Goal: Obtain resource: Download file/media

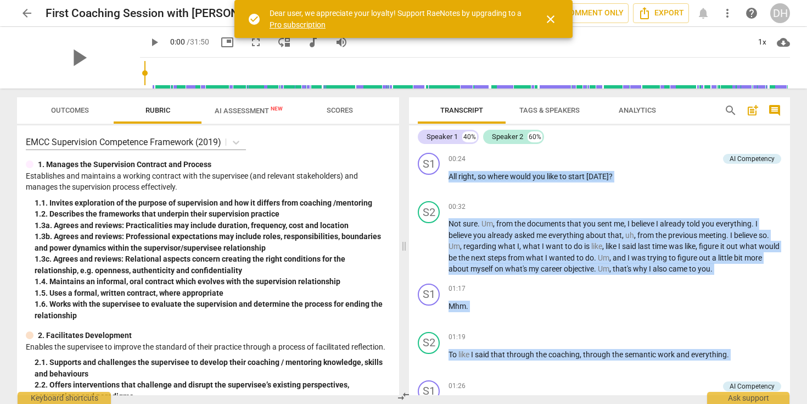
drag, startPoint x: 472, startPoint y: 337, endPoint x: 422, endPoint y: 144, distance: 198.6
click at [422, 144] on div "Speaker 1 40% Speaker 2 60% S1 play_arrow pause 00:24 + Add competency AI Compe…" at bounding box center [599, 260] width 381 height 270
copy div "All right , so where would you like to start [DATE] ? AI Competency auto_awesom…"
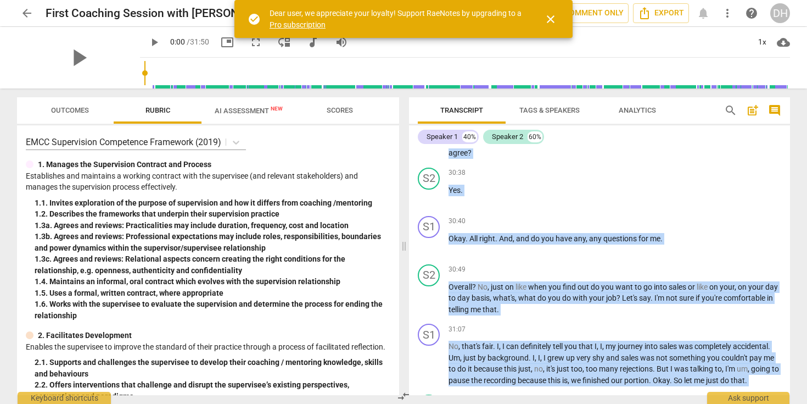
scroll to position [6274, 0]
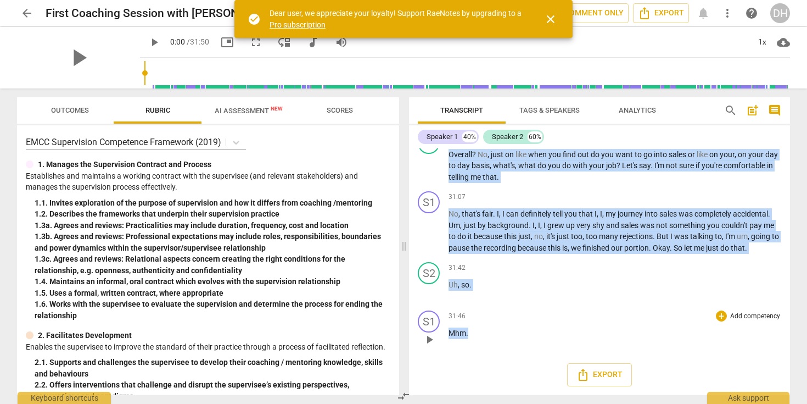
click at [502, 344] on div "31:46 + Add competency keyboard_arrow_right Mhm ." at bounding box center [615, 330] width 333 height 40
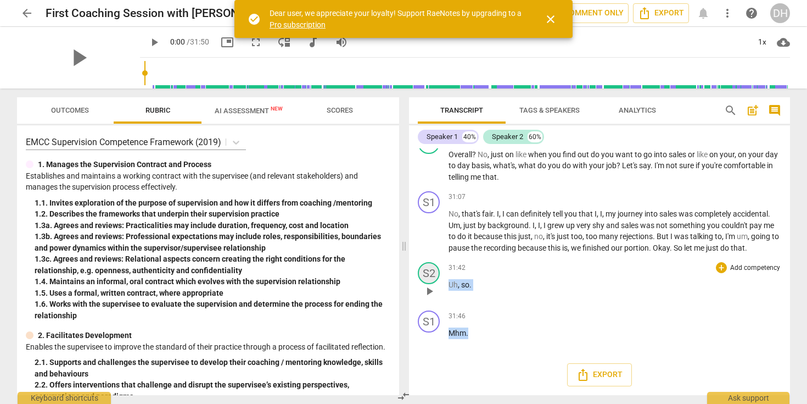
drag, startPoint x: 484, startPoint y: 338, endPoint x: 420, endPoint y: 271, distance: 92.8
click at [420, 271] on div "S1 play_arrow pause 00:24 + Add competency AI Competency keyboard_arrow_right A…" at bounding box center [599, 271] width 381 height 247
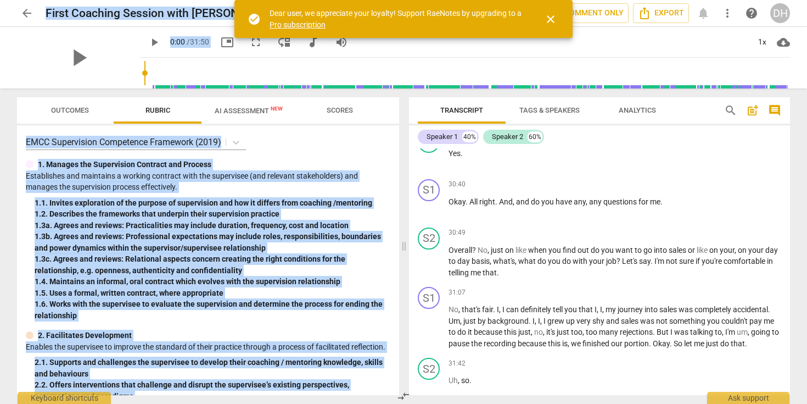
scroll to position [6269, 0]
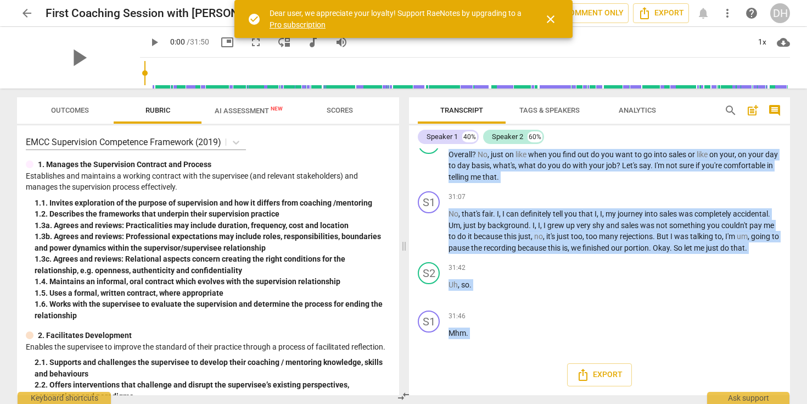
drag, startPoint x: 415, startPoint y: 146, endPoint x: 790, endPoint y: 375, distance: 439.0
click at [790, 375] on div "Speaker 1 40% Speaker 2 60% S1 play_arrow pause 00:24 + Add competency AI Compe…" at bounding box center [599, 260] width 381 height 270
copy div "All right , so where would you like to start [DATE] ? AI Competency auto_awesom…"
click at [605, 372] on span "Export" at bounding box center [600, 374] width 46 height 13
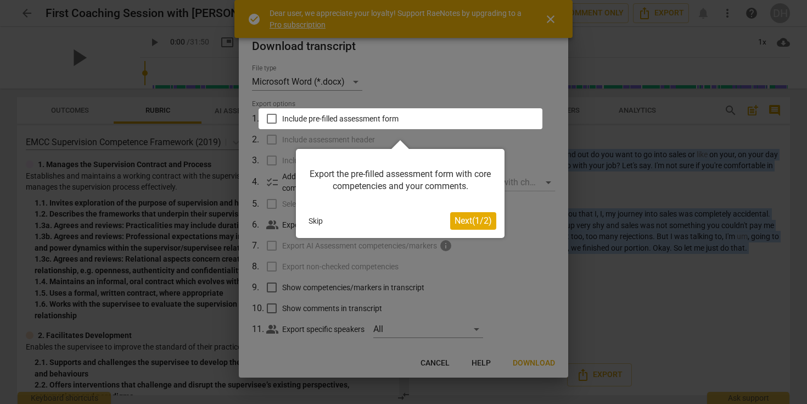
click at [440, 363] on div at bounding box center [403, 202] width 807 height 404
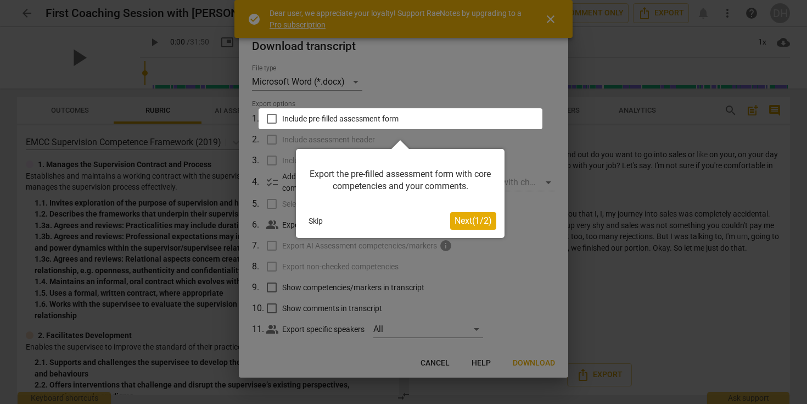
click at [441, 354] on div at bounding box center [403, 202] width 807 height 404
click at [315, 213] on button "Skip" at bounding box center [315, 221] width 23 height 16
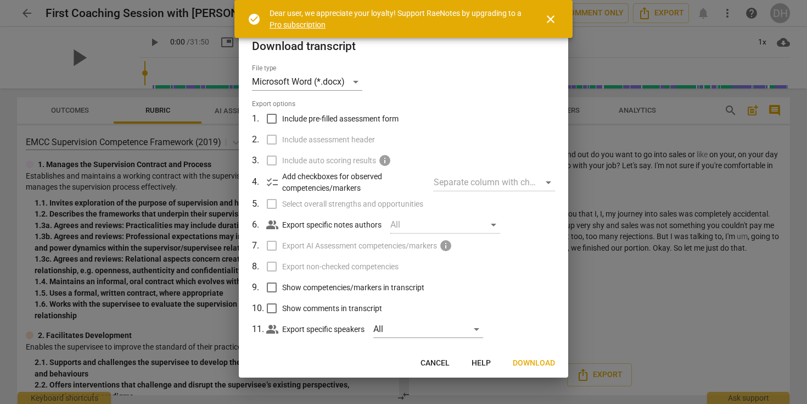
click at [535, 363] on span "Download" at bounding box center [534, 362] width 42 height 11
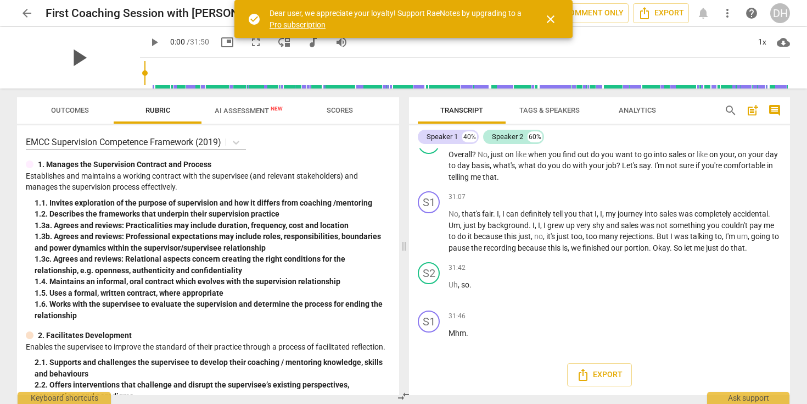
click at [75, 58] on span "play_arrow" at bounding box center [78, 57] width 29 height 29
click at [552, 19] on span "close" at bounding box center [550, 19] width 13 height 13
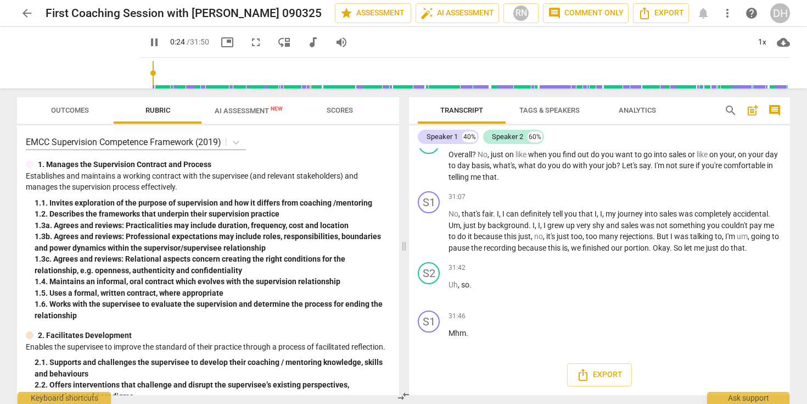
scroll to position [24, 0]
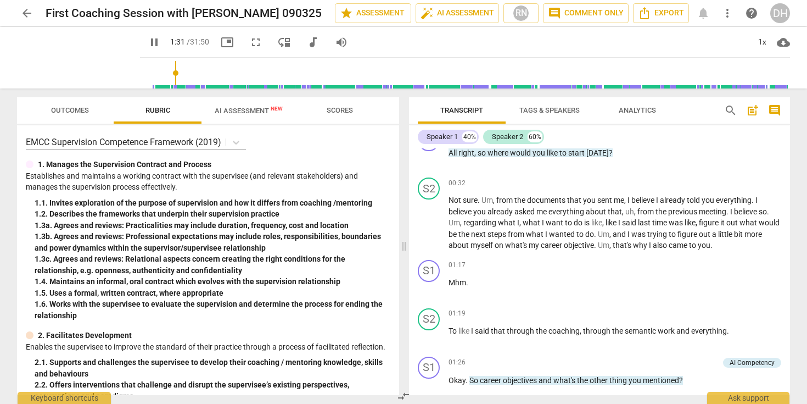
click at [159, 71] on input "range" at bounding box center [467, 72] width 646 height 35
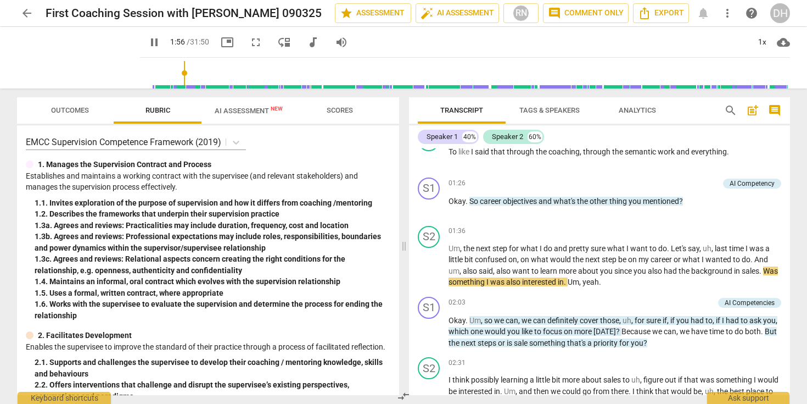
scroll to position [204, 0]
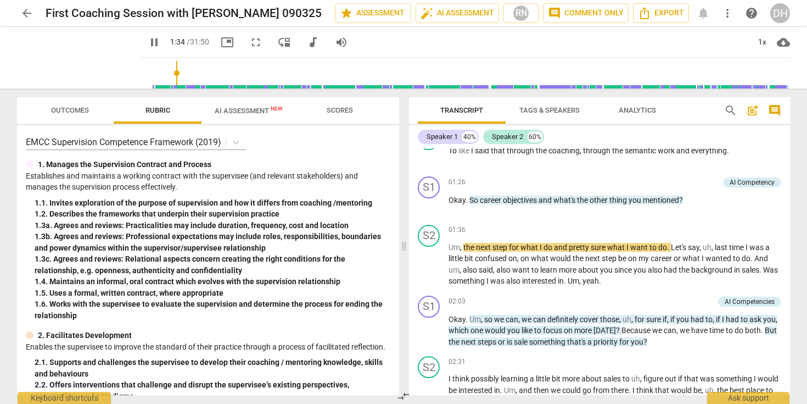
drag, startPoint x: 180, startPoint y: 70, endPoint x: 160, endPoint y: 70, distance: 20.3
click at [160, 70] on input "range" at bounding box center [467, 72] width 646 height 35
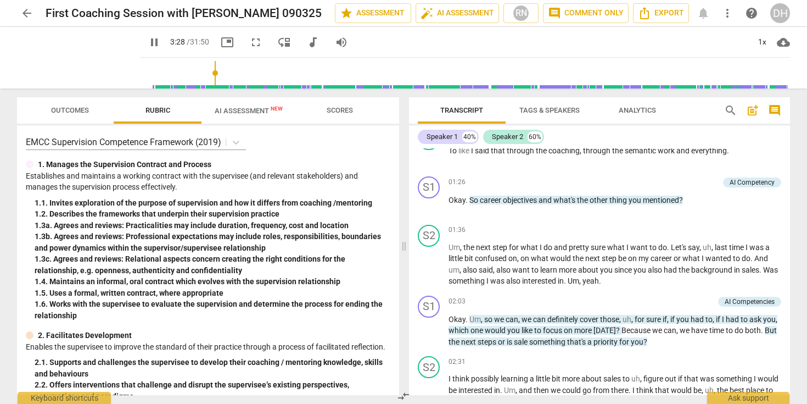
scroll to position [490, 0]
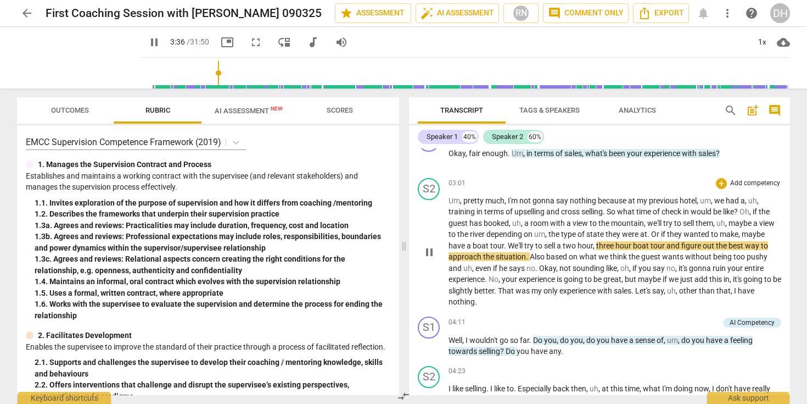
click at [458, 199] on span "Um" at bounding box center [455, 200] width 12 height 9
click at [455, 199] on span "Um" at bounding box center [455, 200] width 12 height 9
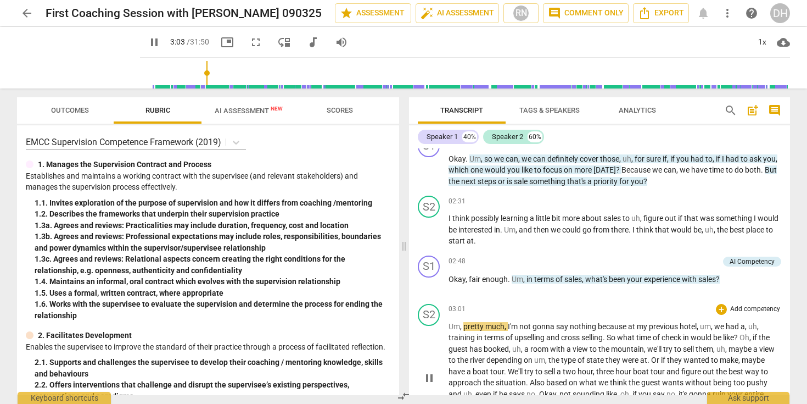
scroll to position [349, 0]
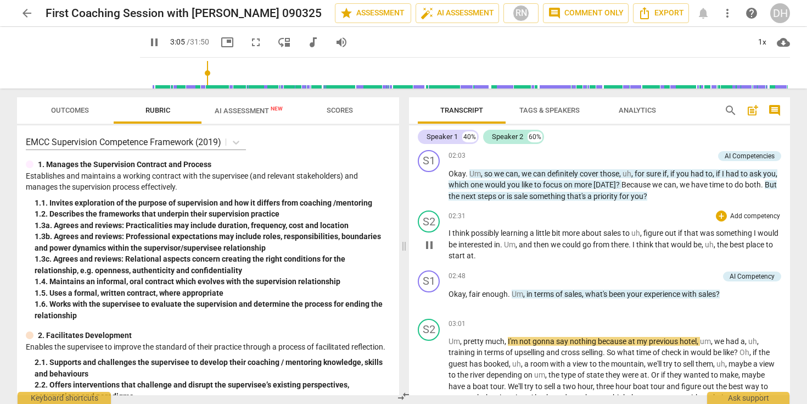
click at [758, 237] on span "would" at bounding box center [768, 232] width 21 height 9
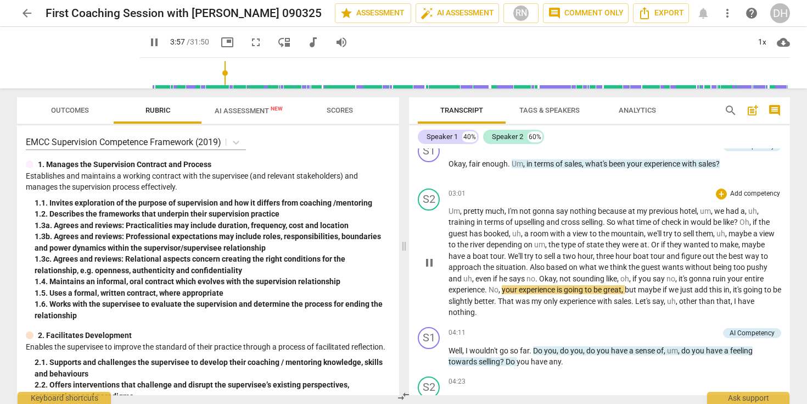
scroll to position [480, 0]
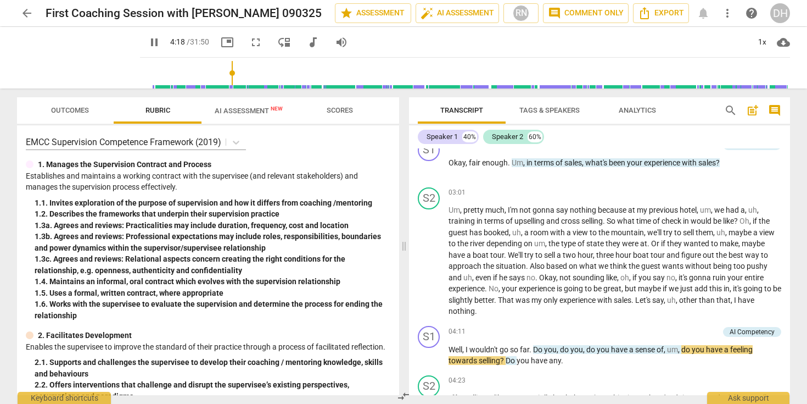
click at [240, 114] on span "AI Assessment New" at bounding box center [249, 111] width 68 height 8
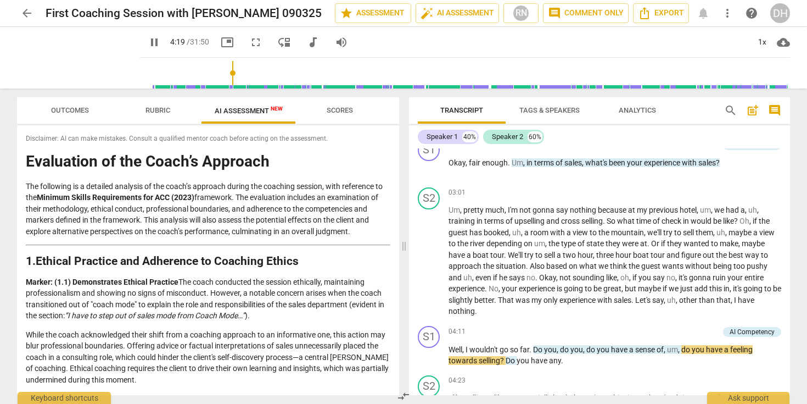
click at [153, 114] on span "Rubric" at bounding box center [157, 110] width 51 height 15
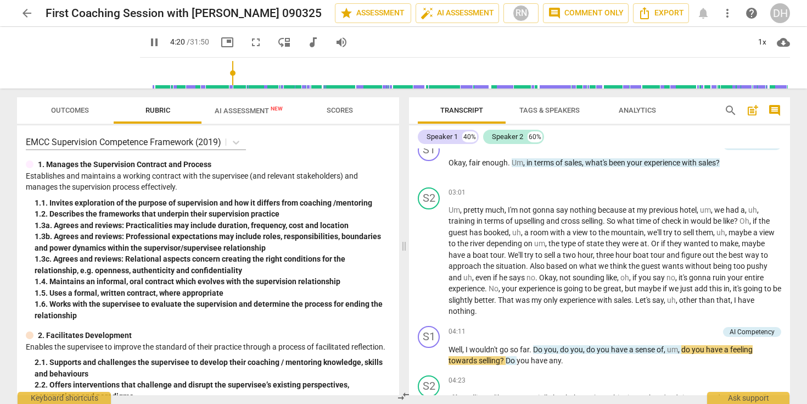
click at [241, 115] on span "AI Assessment New" at bounding box center [249, 110] width 94 height 16
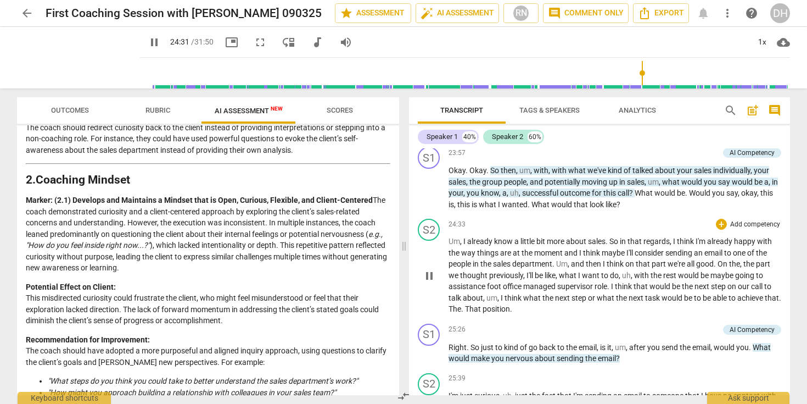
scroll to position [4616, 0]
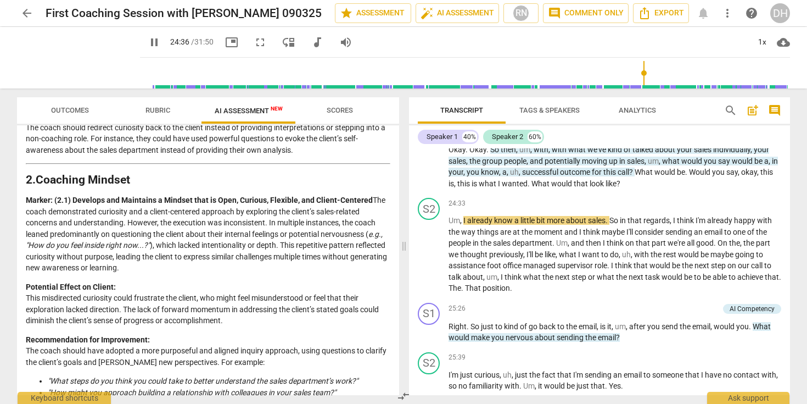
click at [148, 42] on span "pause" at bounding box center [154, 42] width 13 height 13
click at [148, 36] on span "play_arrow" at bounding box center [154, 42] width 13 height 13
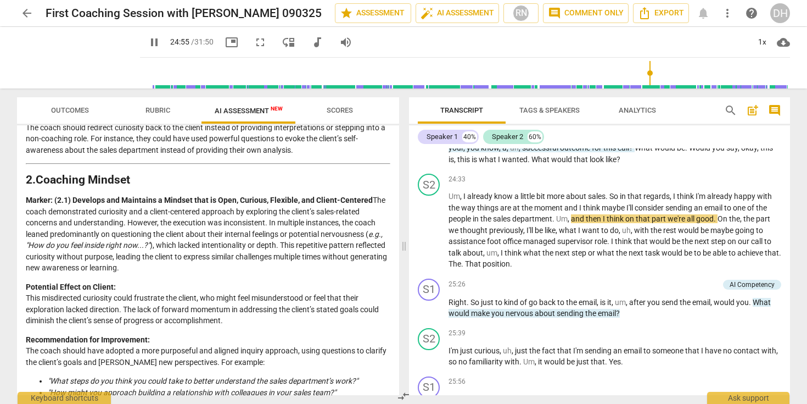
scroll to position [4649, 0]
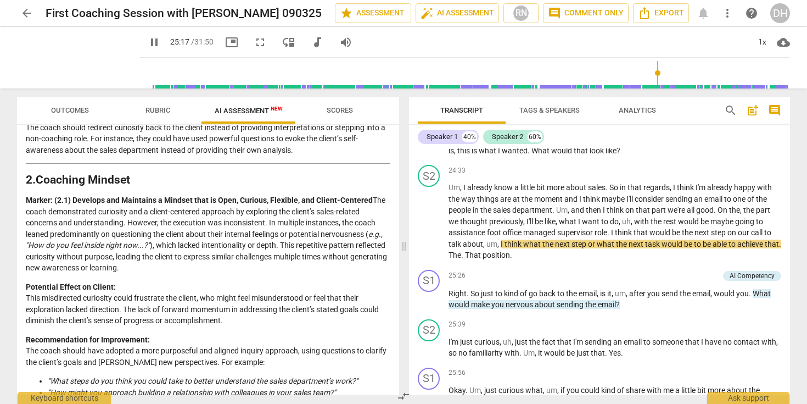
click at [148, 44] on span "pause" at bounding box center [154, 42] width 13 height 13
click at [148, 44] on span "play_arrow" at bounding box center [154, 42] width 13 height 13
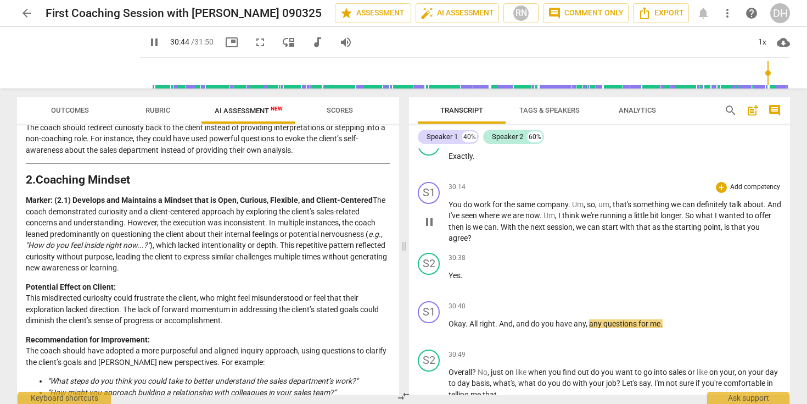
scroll to position [6037, 0]
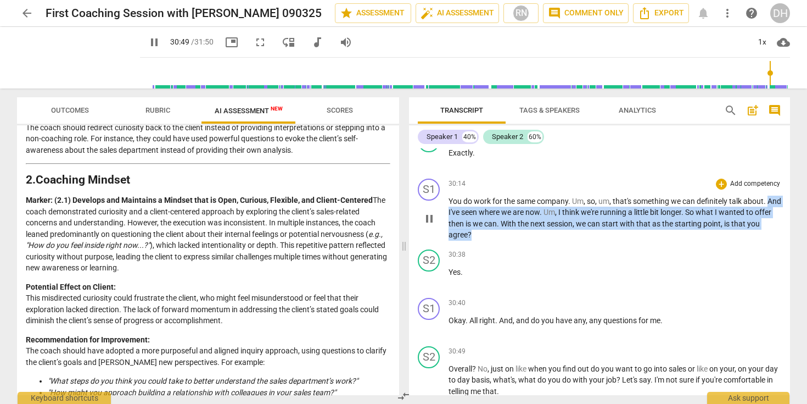
drag, startPoint x: 450, startPoint y: 232, endPoint x: 486, endPoint y: 252, distance: 41.3
click at [486, 241] on p "You do work for the same company . Um , so , um , that's something we can defin…" at bounding box center [615, 217] width 333 height 45
copy p "And I've seen where we are now . Um , I think we're running a little bit longer…"
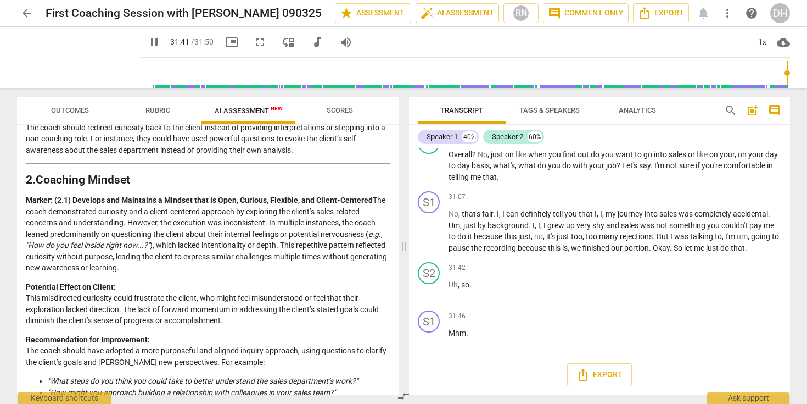
click at [148, 42] on span "pause" at bounding box center [154, 42] width 13 height 13
type input "1902"
